Goal: Task Accomplishment & Management: Use online tool/utility

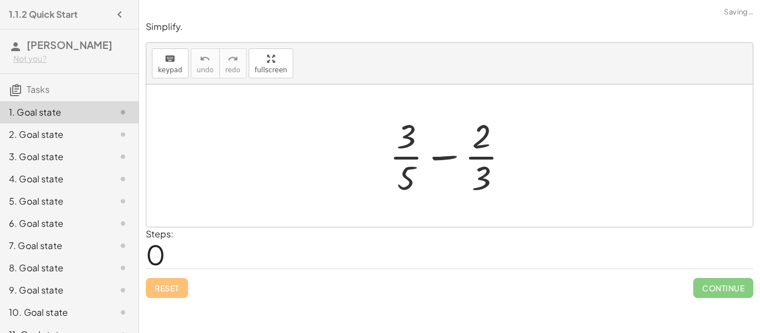
scroll to position [40, 0]
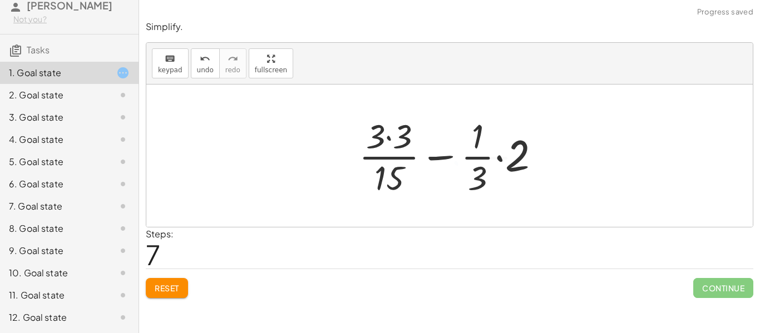
click at [498, 199] on div "+ · 3 · 5 − · 2 · 3 + · 3 · 3 · 5 · 3 − · 2 · 3 + · [DATE] − · 2 · 3 + · 9 · 15…" at bounding box center [449, 155] width 215 height 91
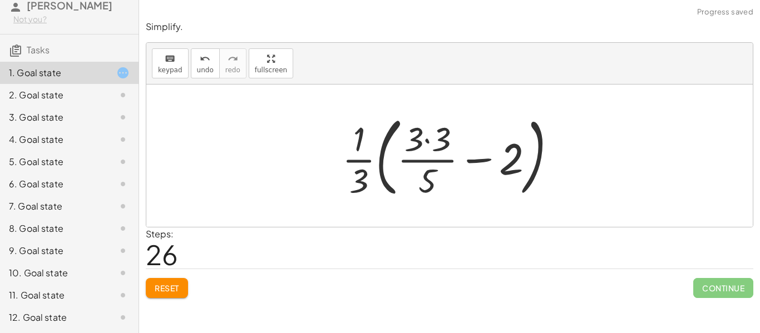
click at [171, 281] on button "Reset" at bounding box center [167, 288] width 42 height 20
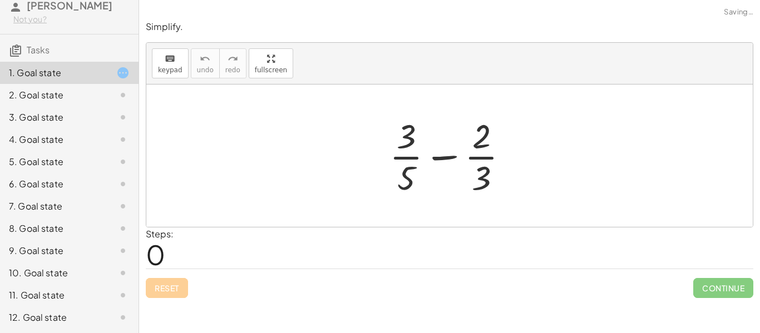
click at [0, 0] on div "Simplify. keyboard keypad undo undo redo redo fullscreen + · 3 · 5 − · 2 · 3 × …" at bounding box center [0, 0] width 0 height 0
click at [183, 282] on div "Reset Continue" at bounding box center [450, 284] width 608 height 30
click at [187, 278] on div "Reset Continue" at bounding box center [450, 284] width 608 height 30
click at [185, 274] on div "Reset Continue" at bounding box center [450, 284] width 608 height 30
